Goal: Information Seeking & Learning: Learn about a topic

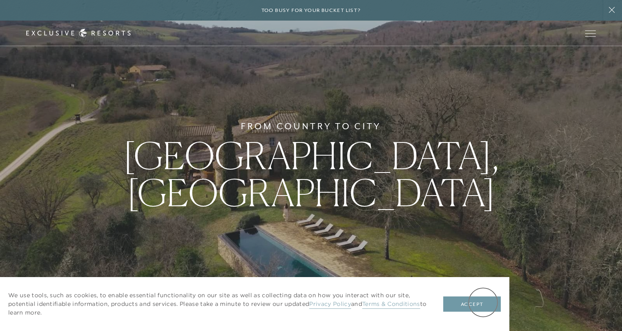
click at [483, 302] on button "Accept" at bounding box center [472, 304] width 58 height 16
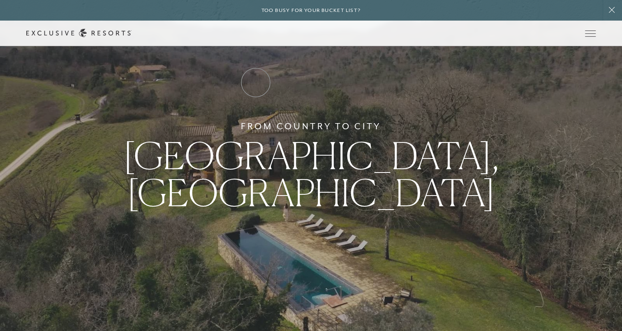
click at [0, 0] on link "Residence Collection" at bounding box center [0, 0] width 0 height 0
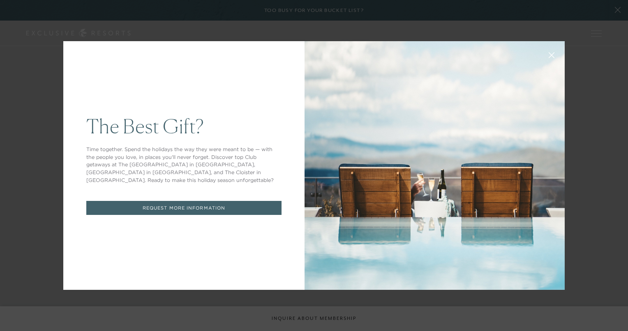
click at [549, 54] on icon at bounding box center [552, 55] width 6 height 6
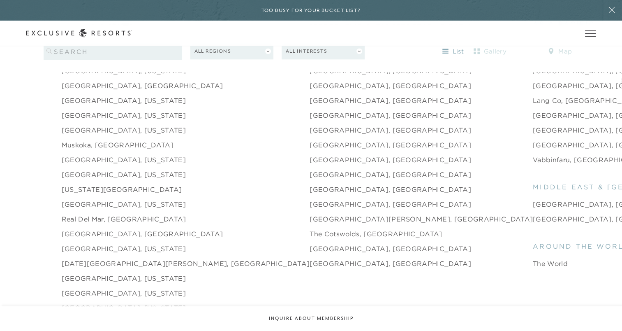
scroll to position [1162, 0]
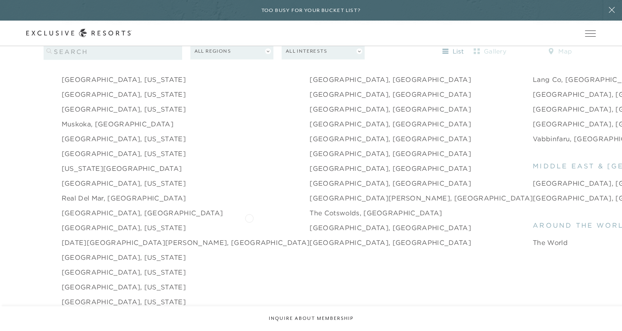
click at [310, 222] on link "[GEOGRAPHIC_DATA], [GEOGRAPHIC_DATA]" at bounding box center [391, 227] width 162 height 10
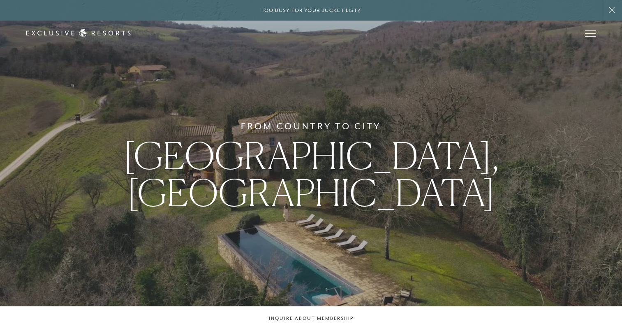
click at [605, 150] on div "From Country to [GEOGRAPHIC_DATA], [GEOGRAPHIC_DATA]" at bounding box center [311, 165] width 622 height 331
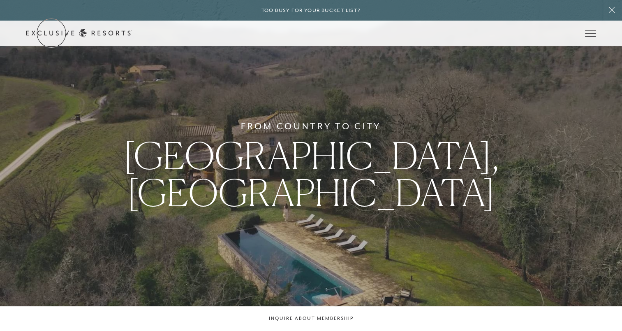
click at [0, 0] on link "Get Started" at bounding box center [0, 0] width 0 height 0
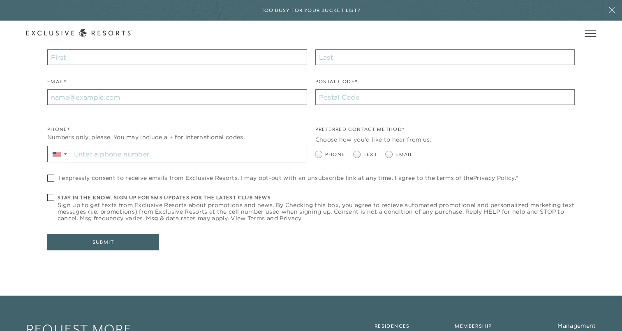
scroll to position [335, 0]
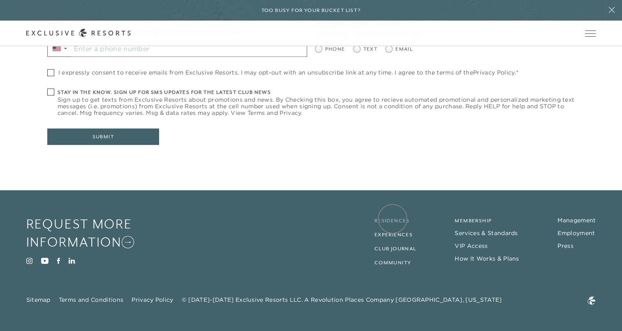
click at [393, 218] on link "Residences" at bounding box center [392, 221] width 35 height 6
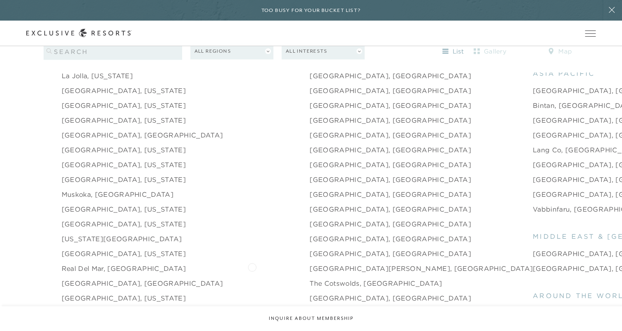
scroll to position [1161, 0]
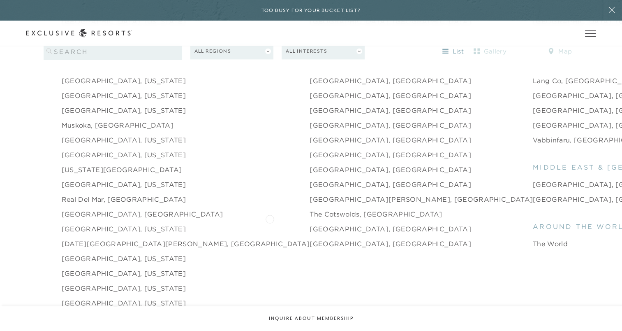
click at [310, 224] on link "[GEOGRAPHIC_DATA], [GEOGRAPHIC_DATA]" at bounding box center [391, 229] width 162 height 10
